Goal: Obtain resource: Download file/media

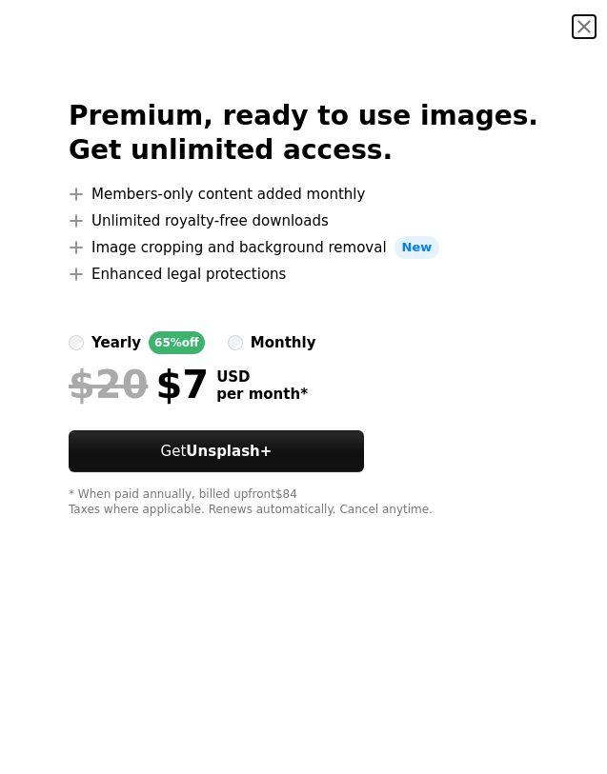
click at [572, 26] on button "An X shape" at bounding box center [583, 26] width 23 height 23
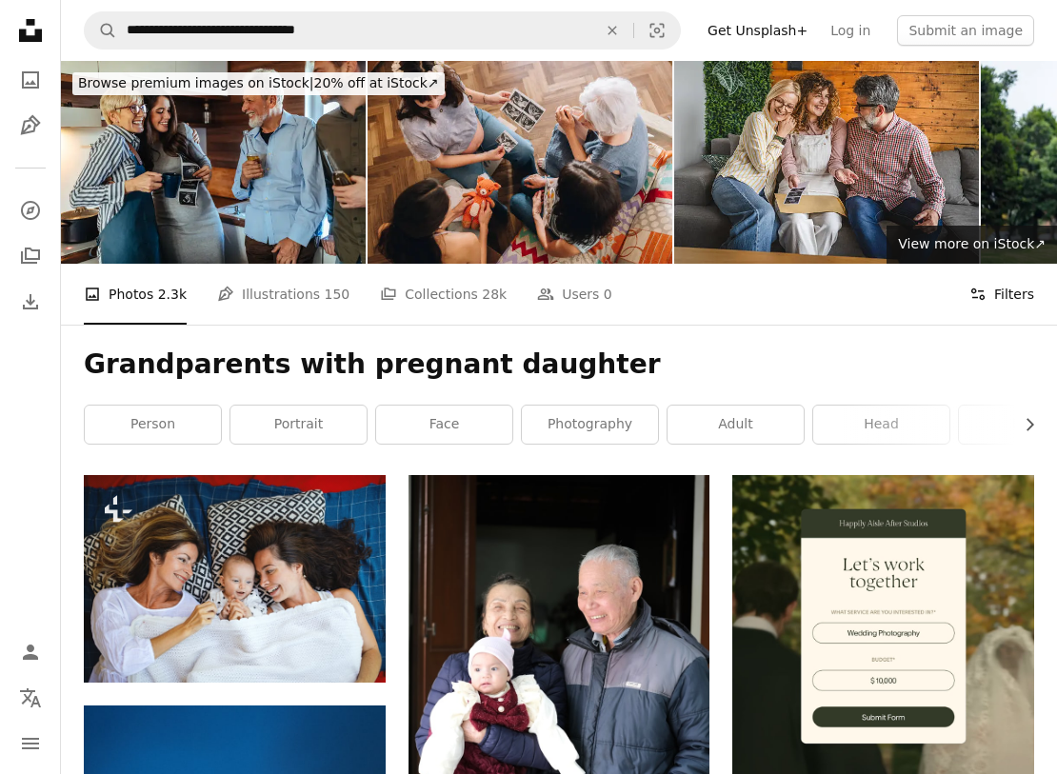
click at [591, 292] on button "Filters Filters" at bounding box center [1002, 294] width 65 height 61
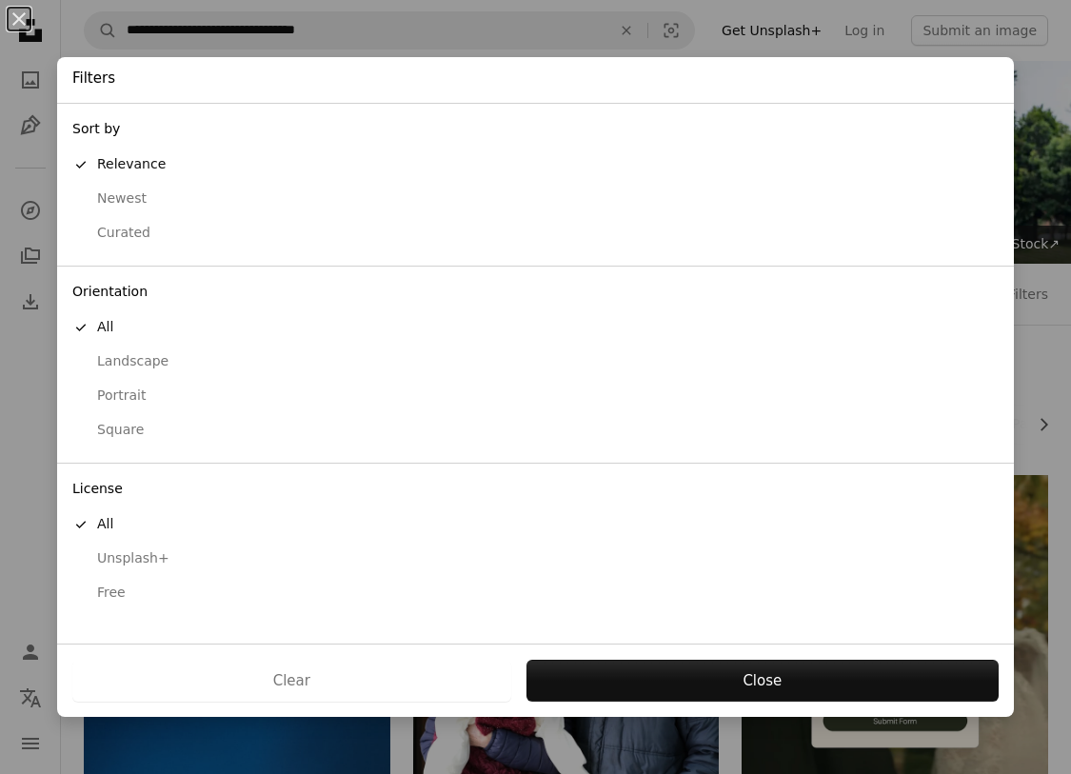
click at [113, 592] on div "Free" at bounding box center [535, 593] width 927 height 19
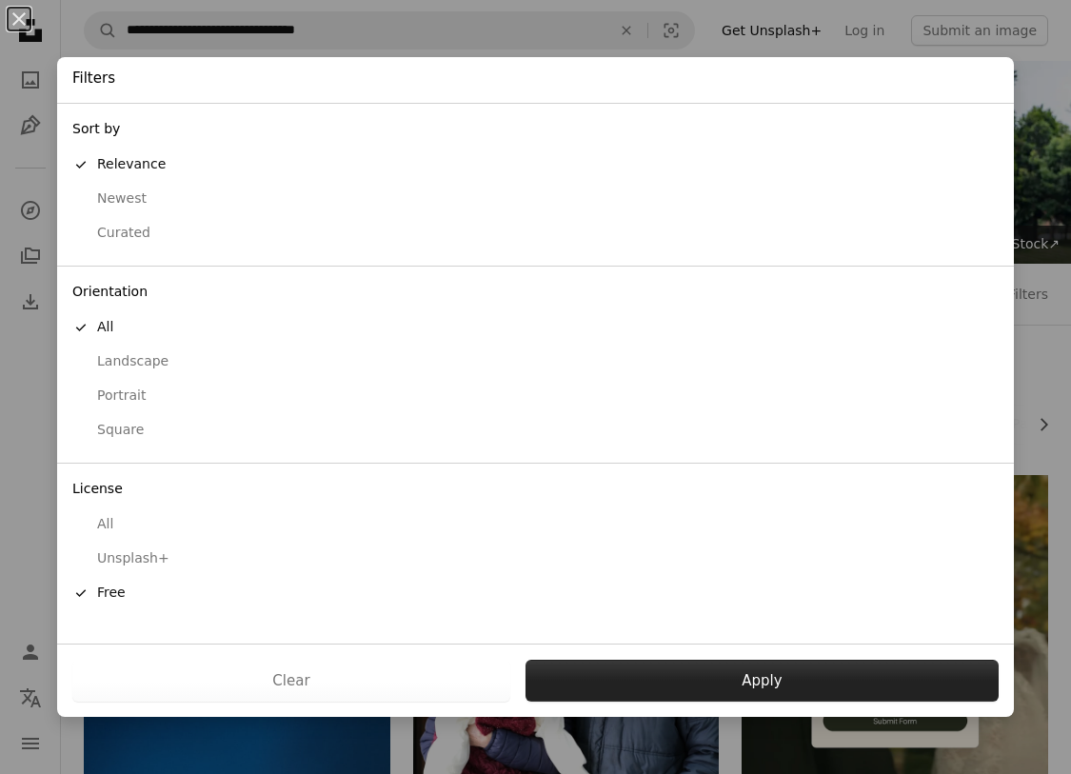
click at [591, 682] on button "Apply" at bounding box center [762, 681] width 473 height 42
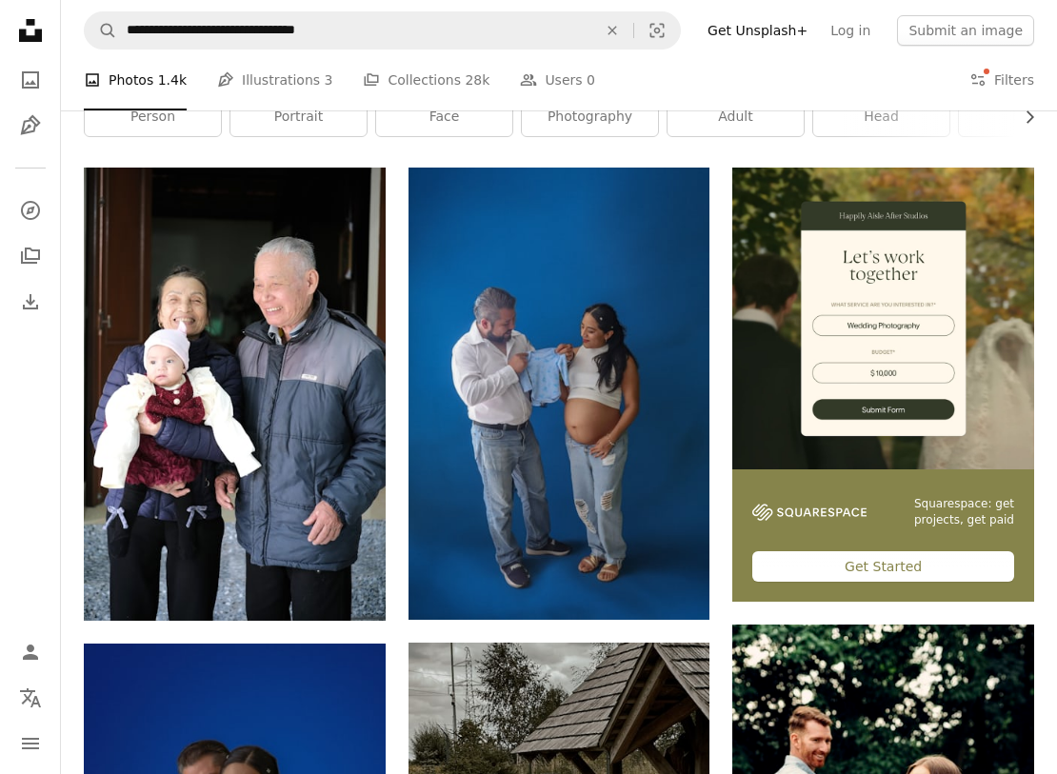
scroll to position [186, 0]
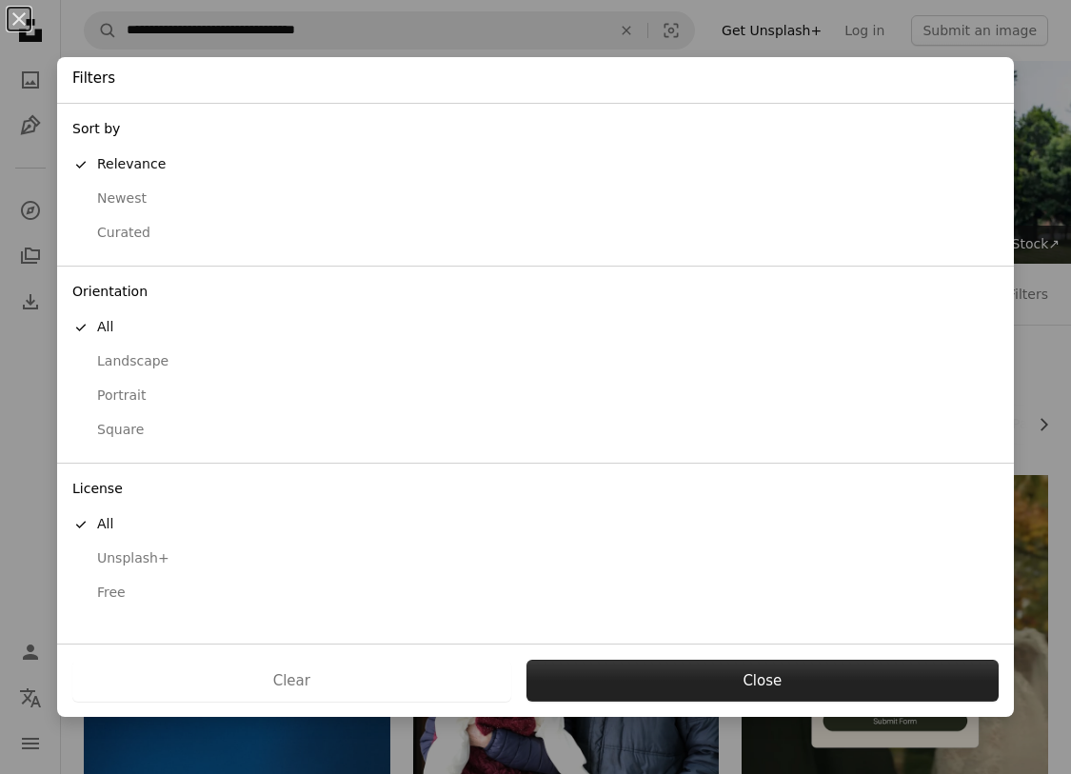
click at [591, 689] on button "Close" at bounding box center [763, 681] width 472 height 42
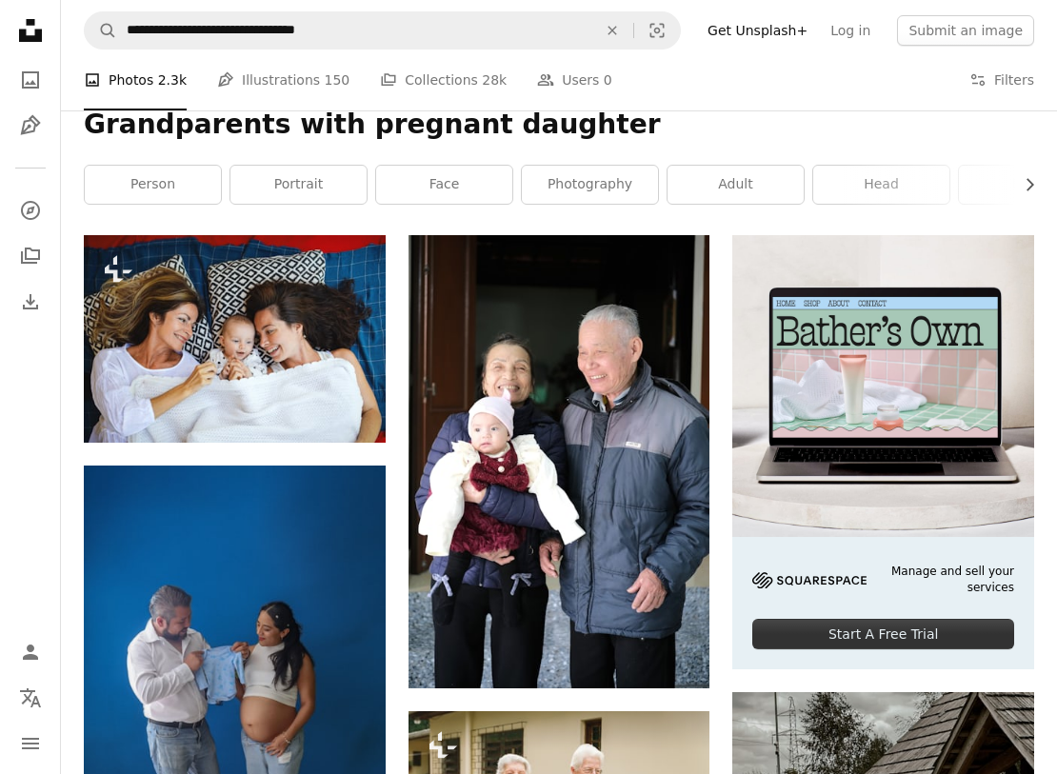
scroll to position [243, 0]
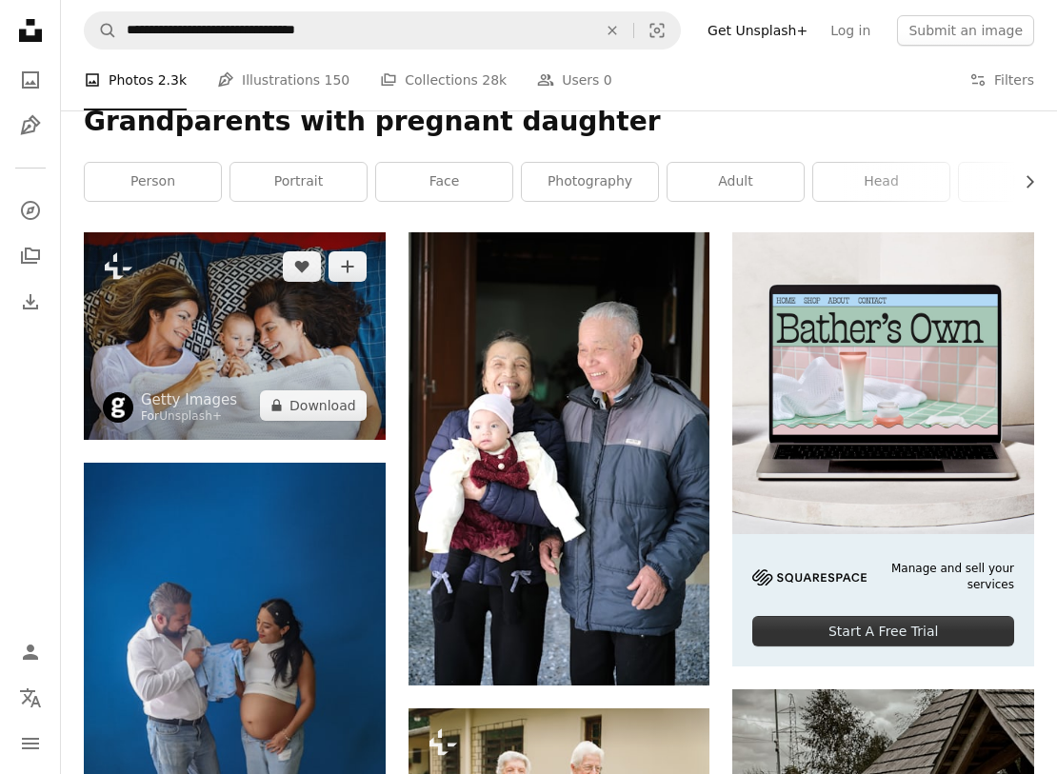
click at [284, 348] on img at bounding box center [235, 336] width 302 height 208
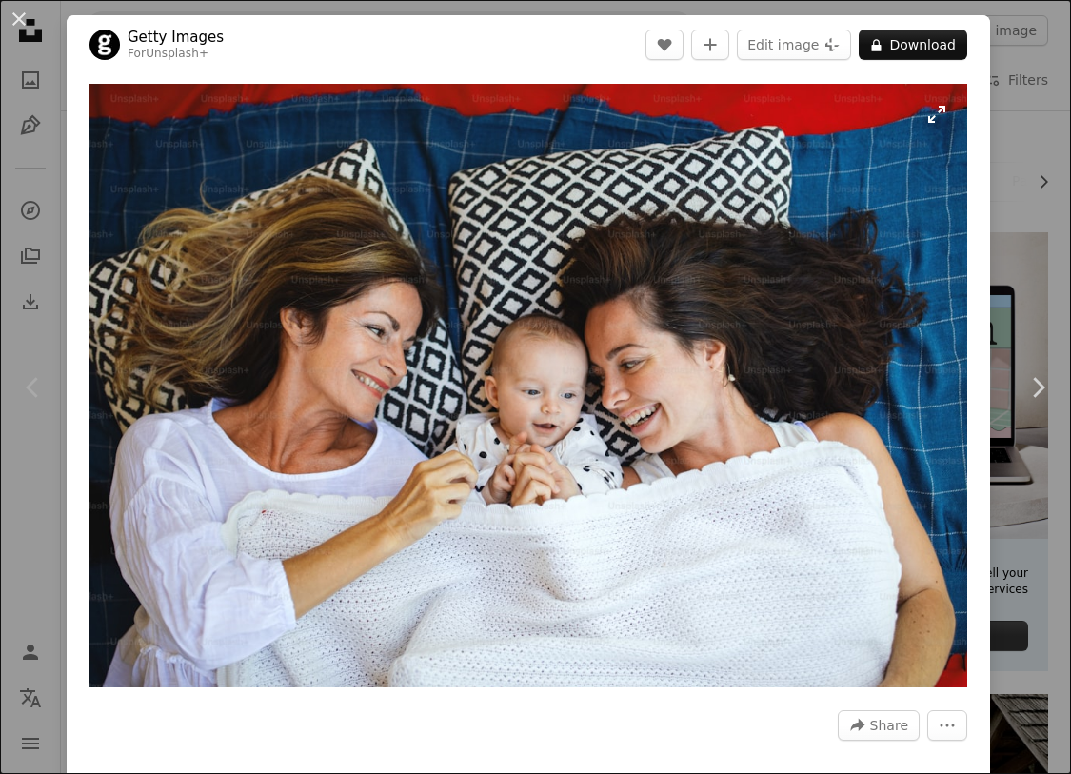
click at [591, 363] on img "Zoom in on this image" at bounding box center [529, 386] width 878 height 604
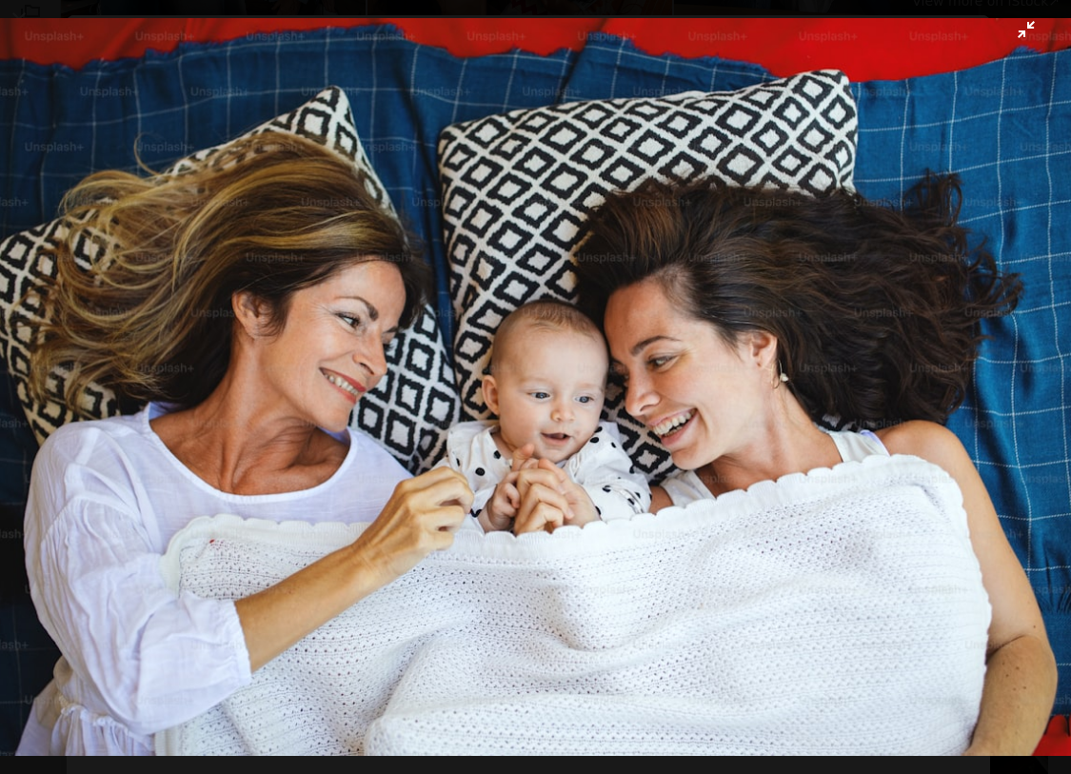
click at [591, 31] on img "Zoom out on this image" at bounding box center [535, 387] width 1073 height 738
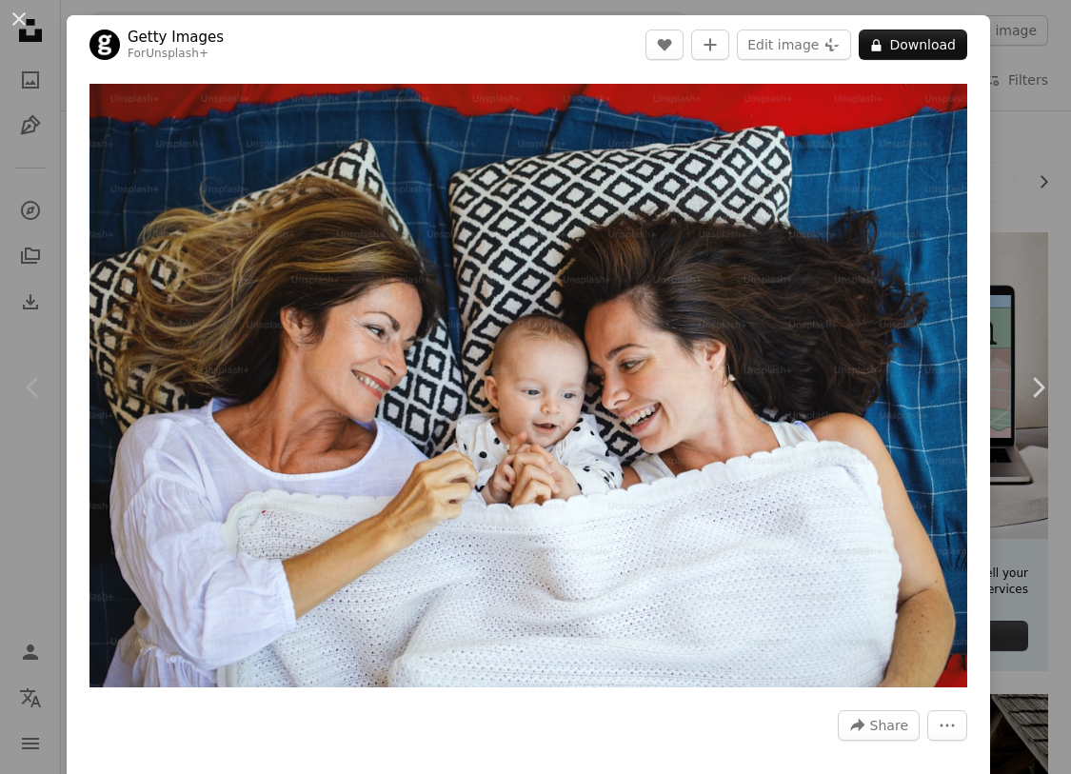
click at [591, 192] on div "An X shape Chevron left Chevron right Getty Images For Unsplash+ A heart A plus…" at bounding box center [535, 387] width 1071 height 774
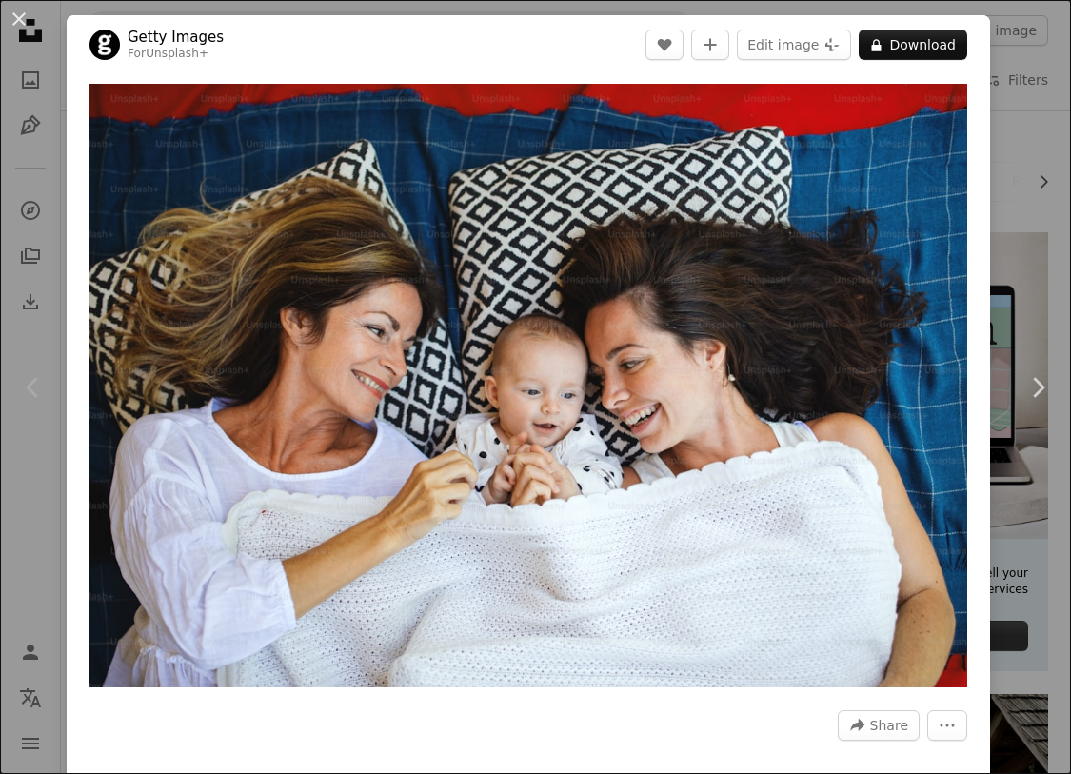
click at [591, 112] on div "An X shape Chevron left Chevron right Getty Images For Unsplash+ A heart A plus…" at bounding box center [535, 387] width 1071 height 774
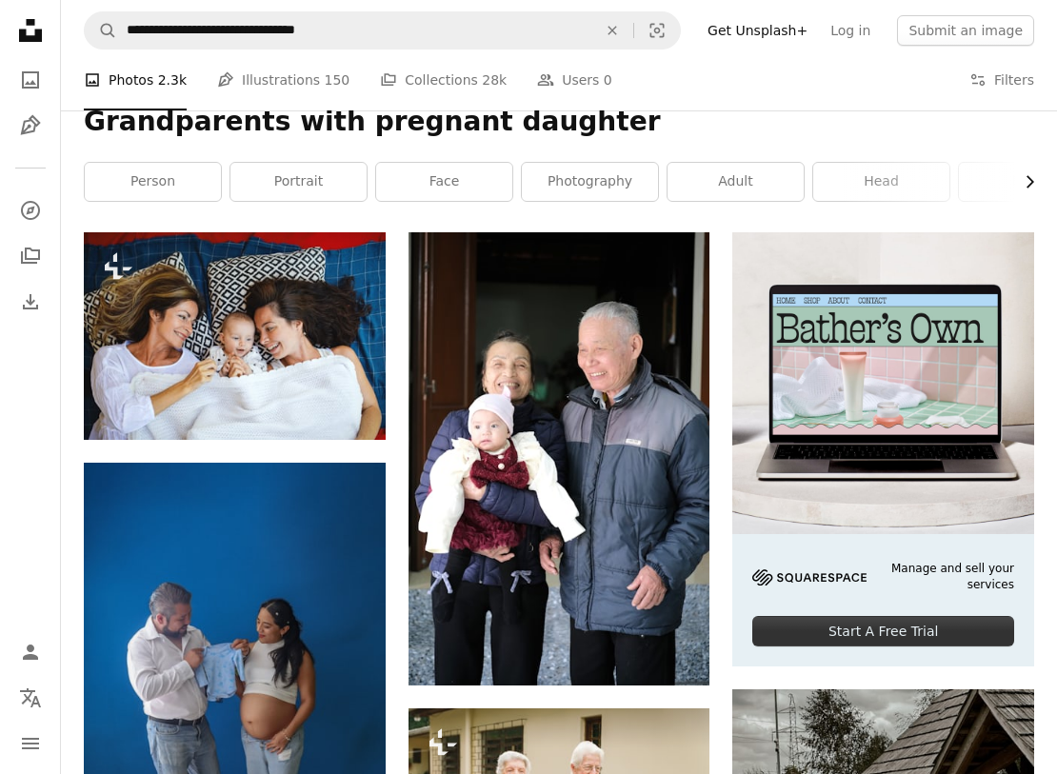
click at [591, 186] on icon "button" at bounding box center [1031, 182] width 8 height 12
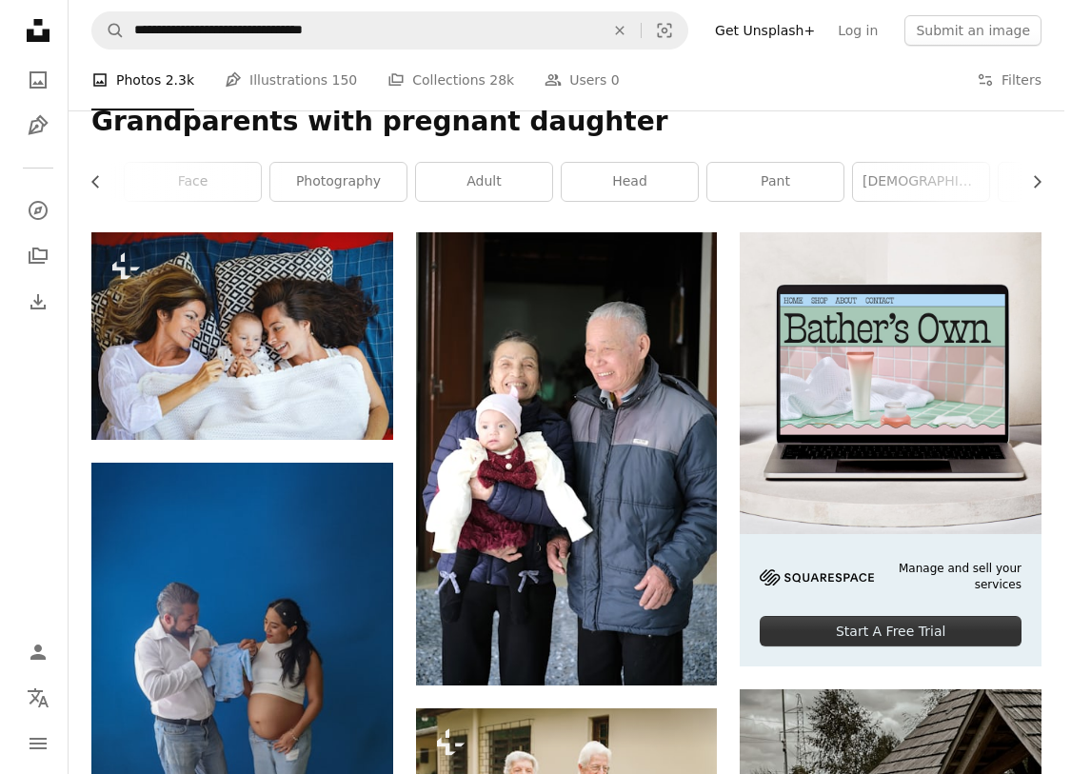
scroll to position [0, 286]
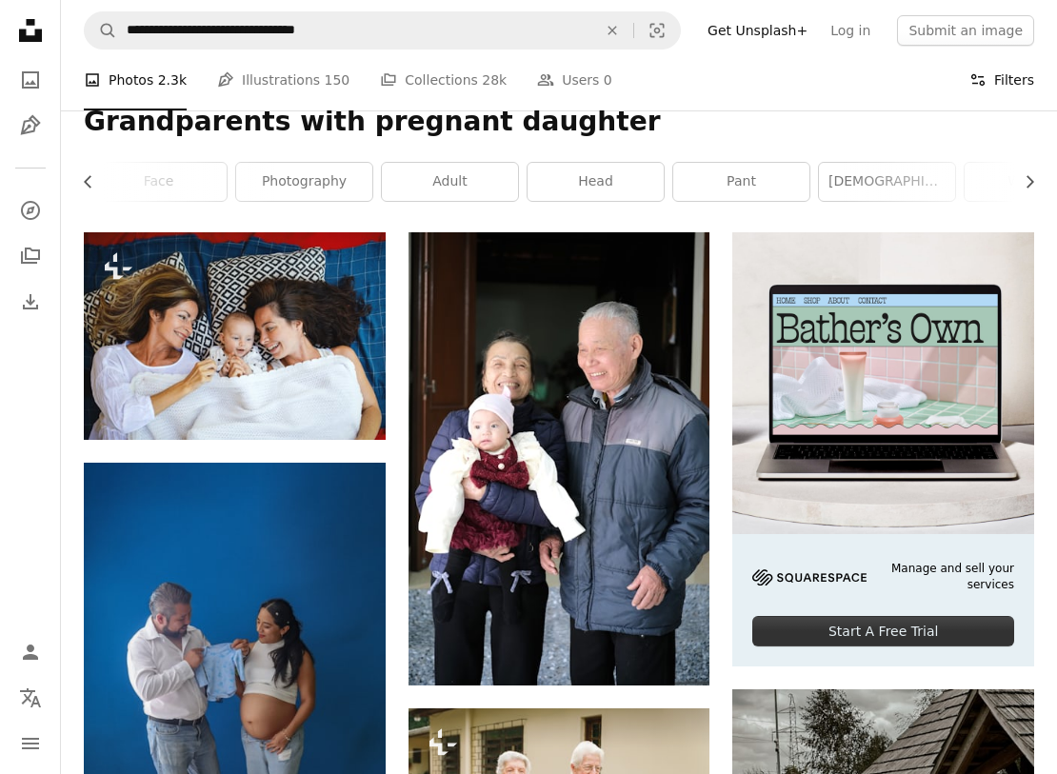
click at [591, 90] on button "Filters Filters" at bounding box center [1002, 80] width 65 height 61
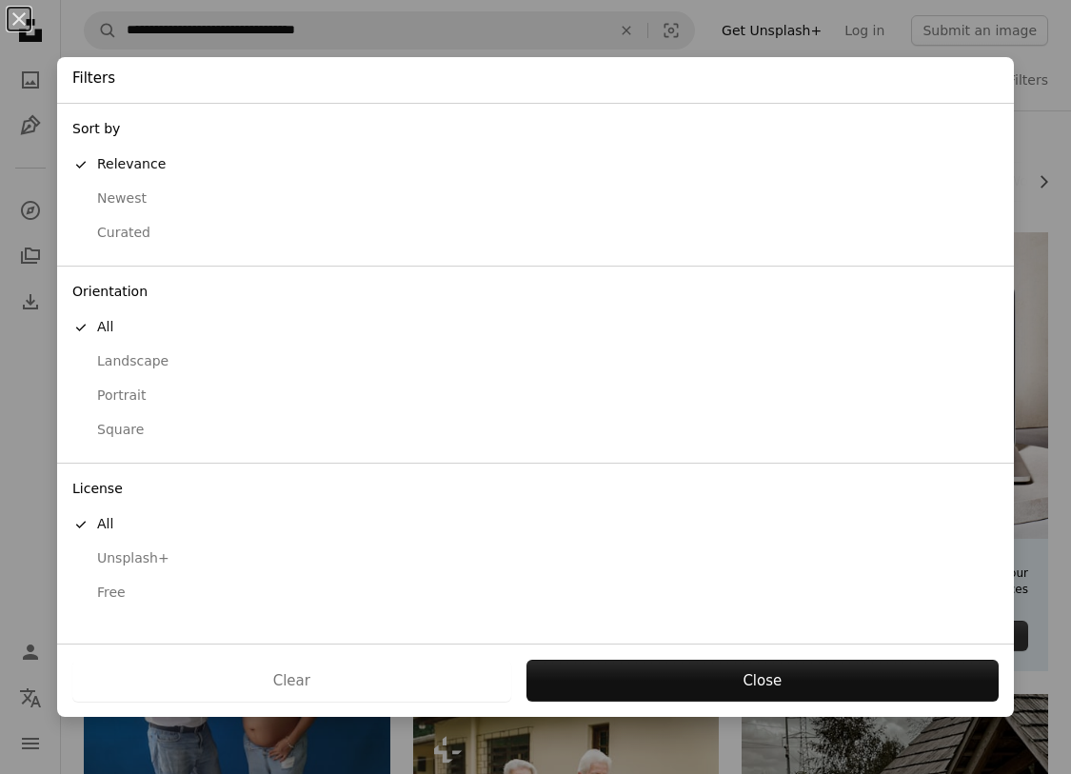
click at [107, 586] on div "Free" at bounding box center [535, 593] width 927 height 19
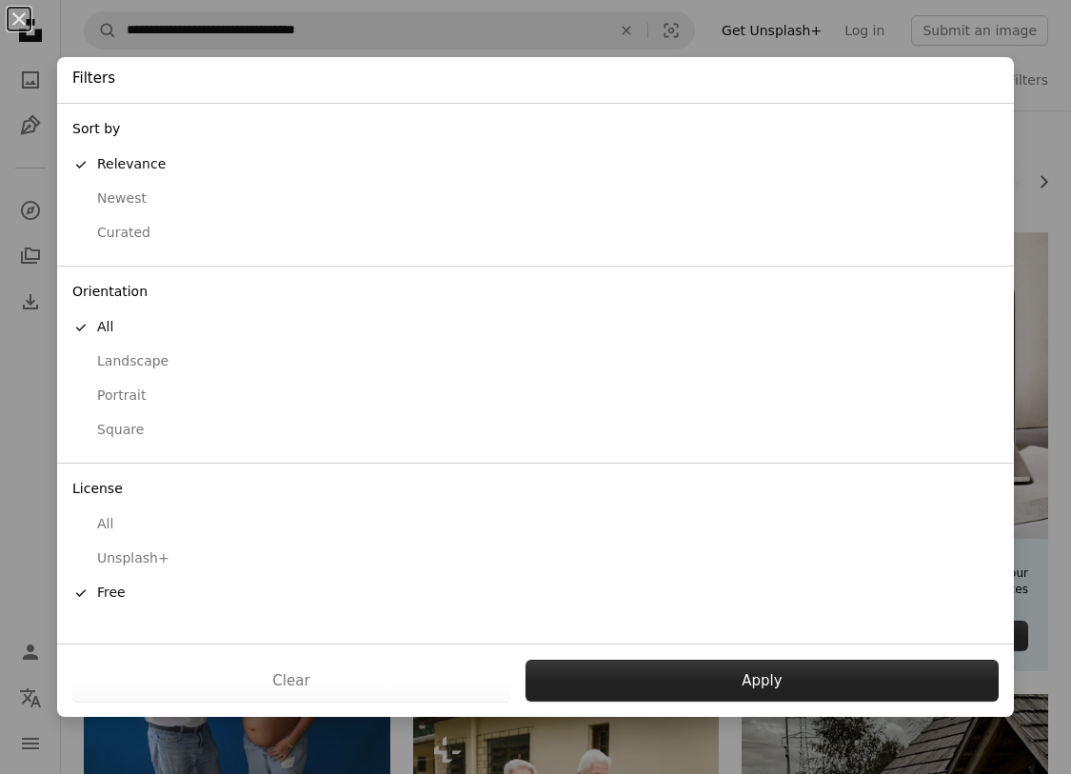
click at [591, 677] on button "Apply" at bounding box center [762, 681] width 473 height 42
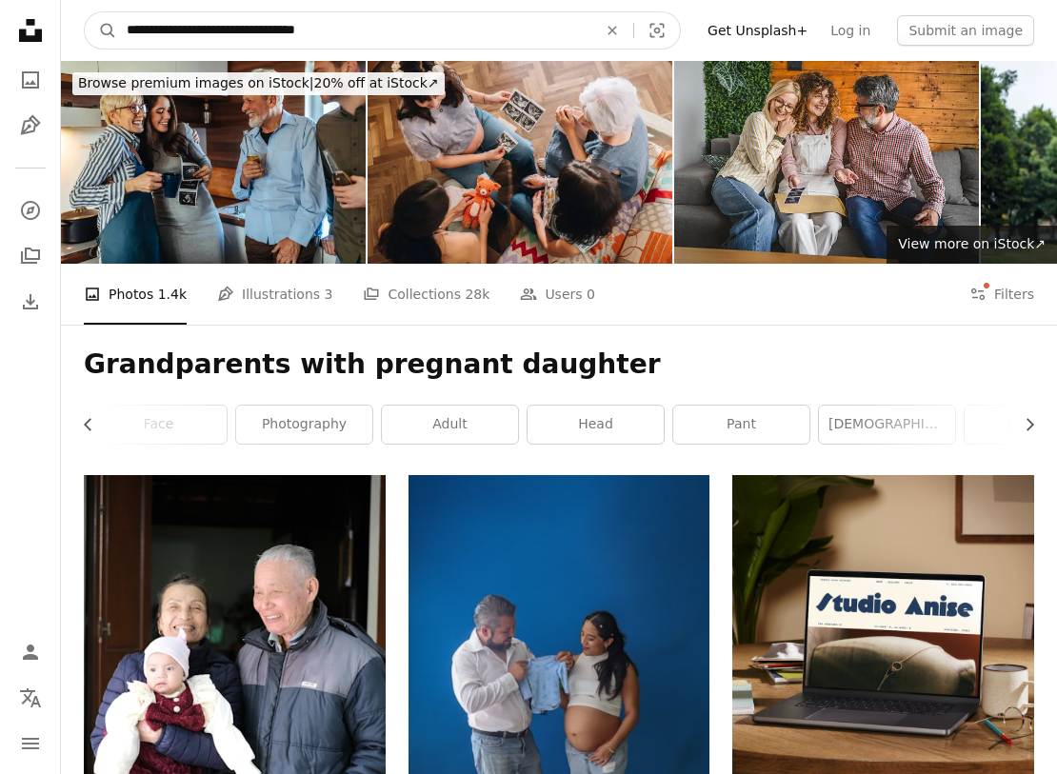
click at [394, 42] on input "**********" at bounding box center [354, 30] width 474 height 36
paste input "Find visuals sitewide"
type input "**********"
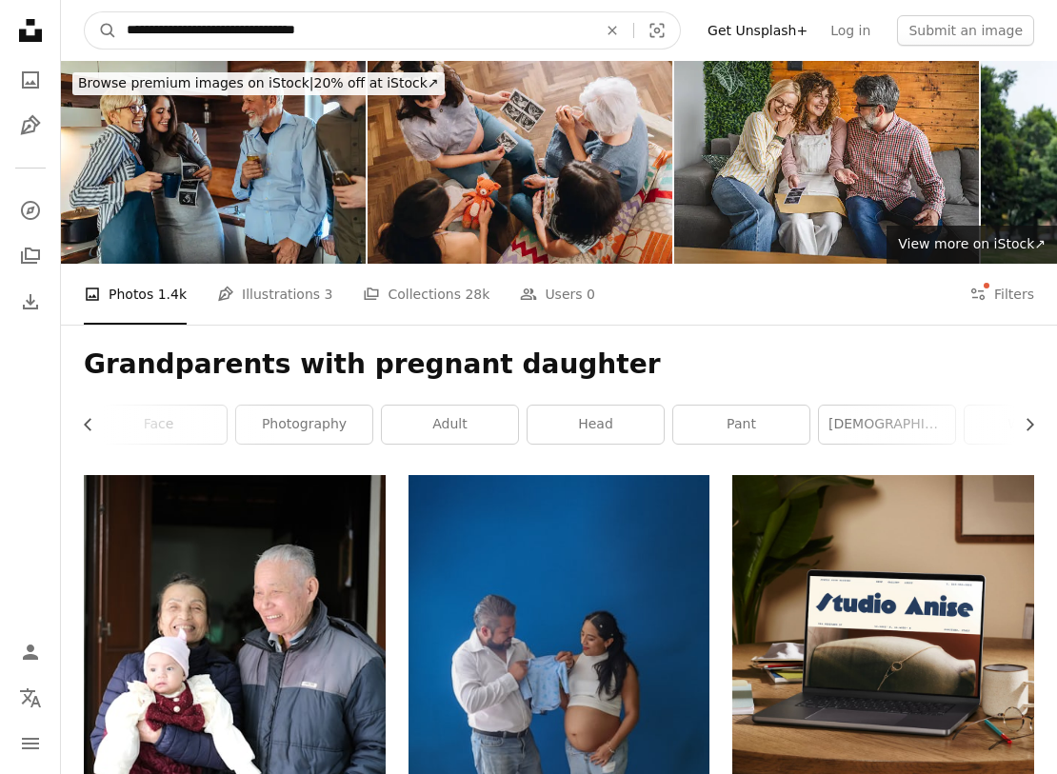
click button "A magnifying glass" at bounding box center [101, 30] width 32 height 36
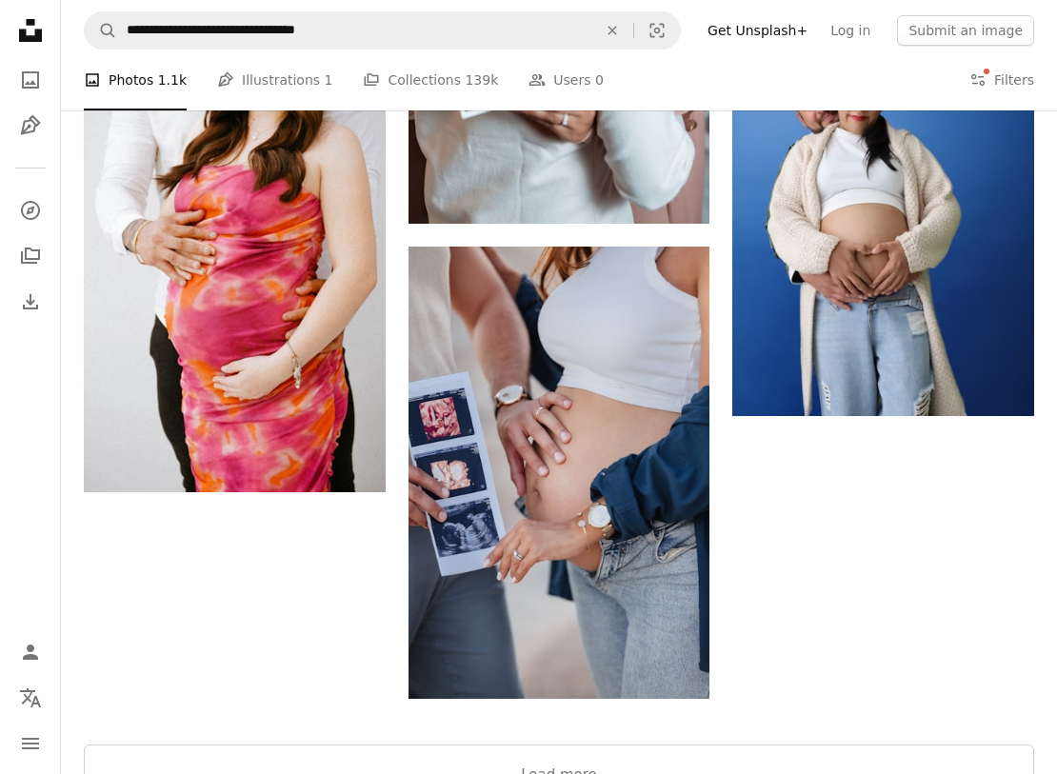
scroll to position [2597, 0]
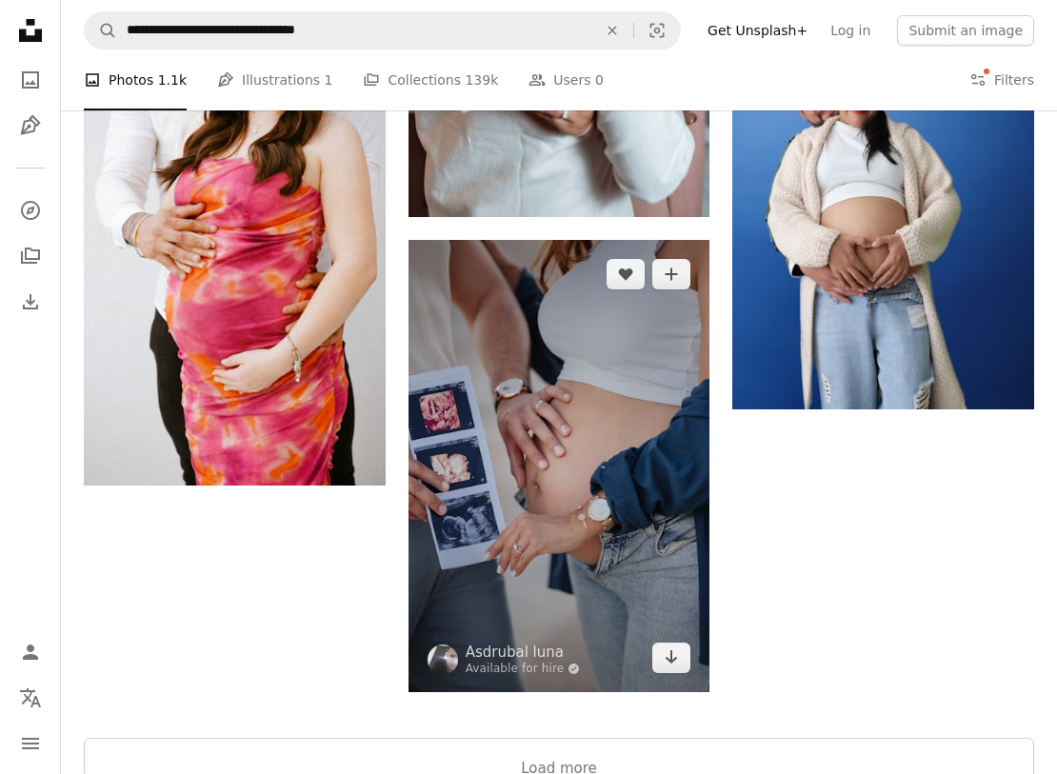
click at [517, 484] on img at bounding box center [560, 466] width 302 height 452
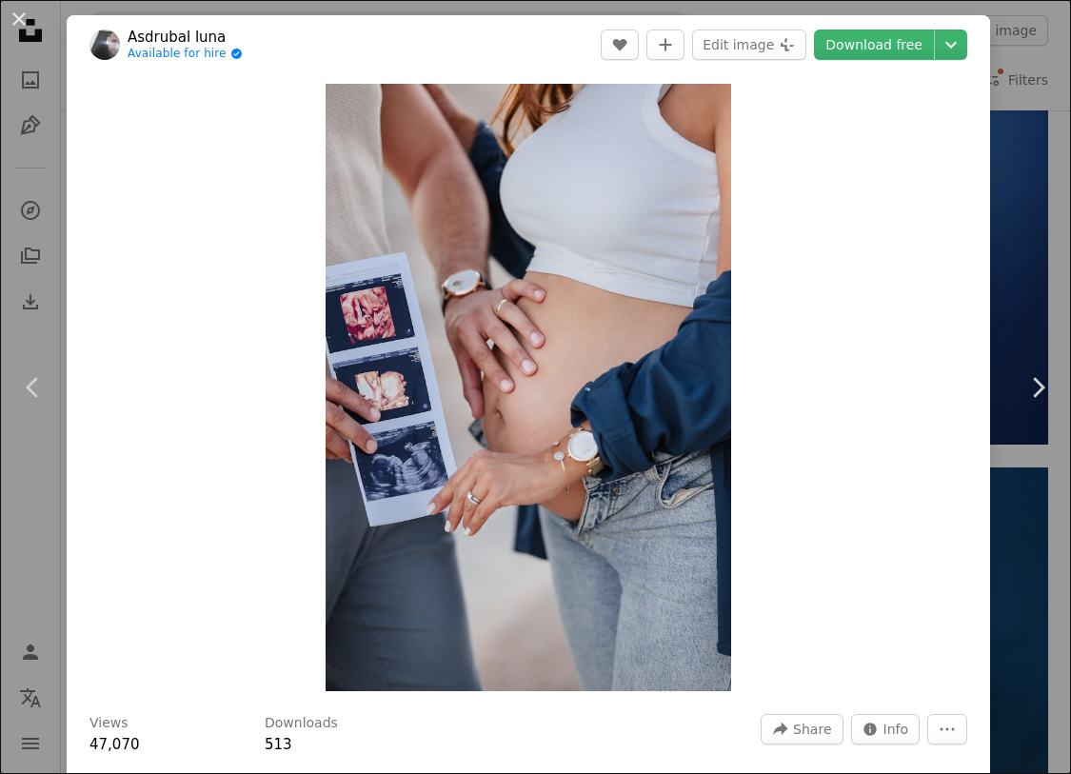
click at [591, 212] on div "An X shape Chevron left Chevron right [PERSON_NAME] Available for hire A checkm…" at bounding box center [535, 387] width 1071 height 774
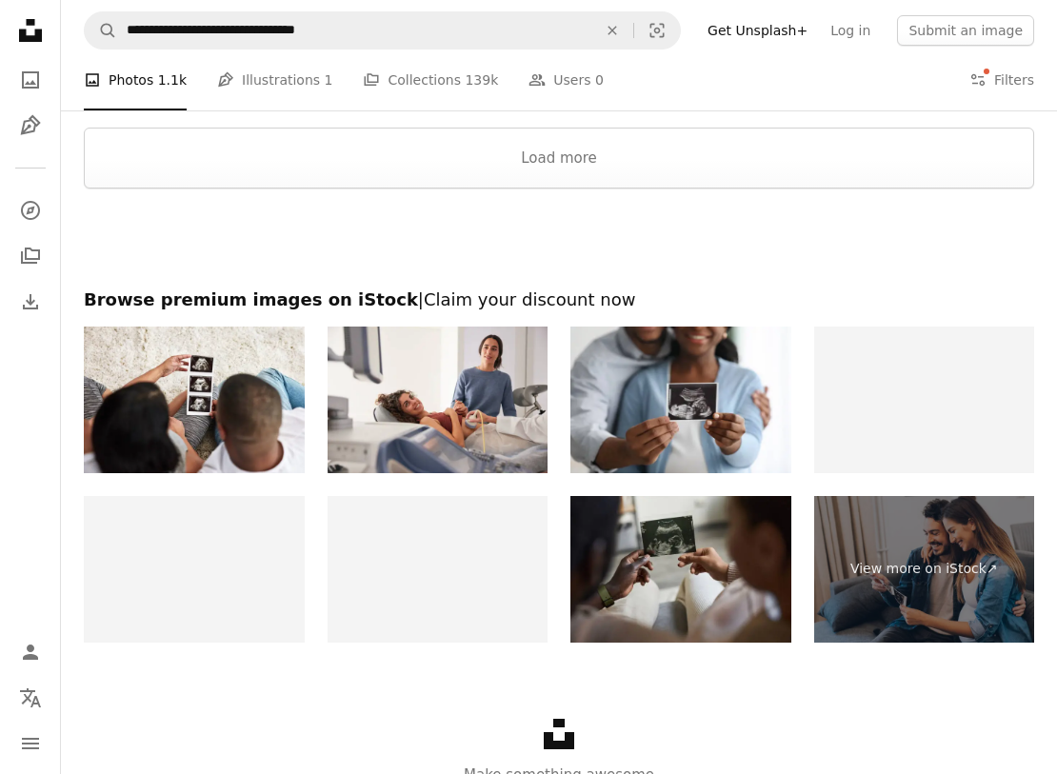
scroll to position [5897, 0]
